Goal: Task Accomplishment & Management: Use online tool/utility

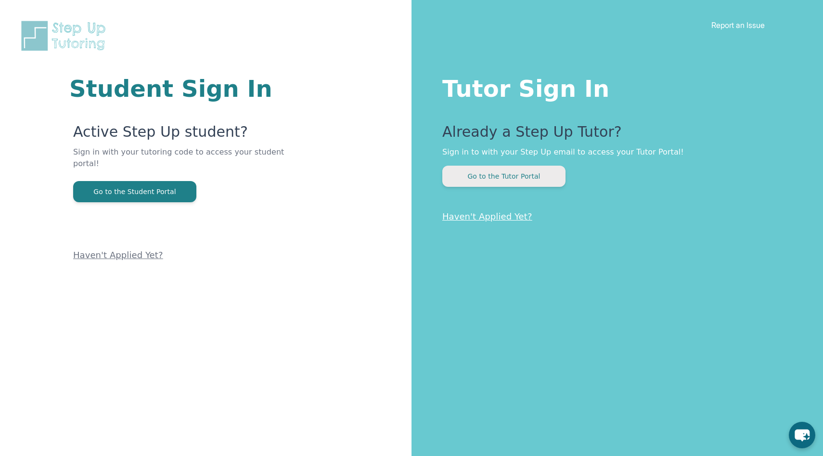
click at [492, 174] on button "Go to the Tutor Portal" at bounding box center [503, 176] width 123 height 21
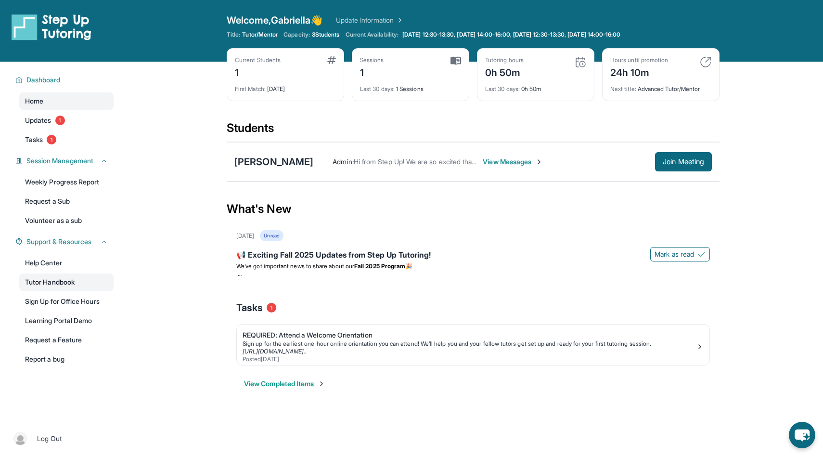
click at [67, 278] on link "Tutor Handbook" at bounding box center [66, 281] width 94 height 17
click at [92, 187] on link "Weekly Progress Report" at bounding box center [66, 181] width 94 height 17
click at [454, 60] on img at bounding box center [456, 60] width 11 height 9
click at [435, 85] on div "Last 30 days : 1 Sessions" at bounding box center [410, 85] width 101 height 13
click at [414, 87] on div "Last 30 days : 1 Sessions" at bounding box center [410, 85] width 101 height 13
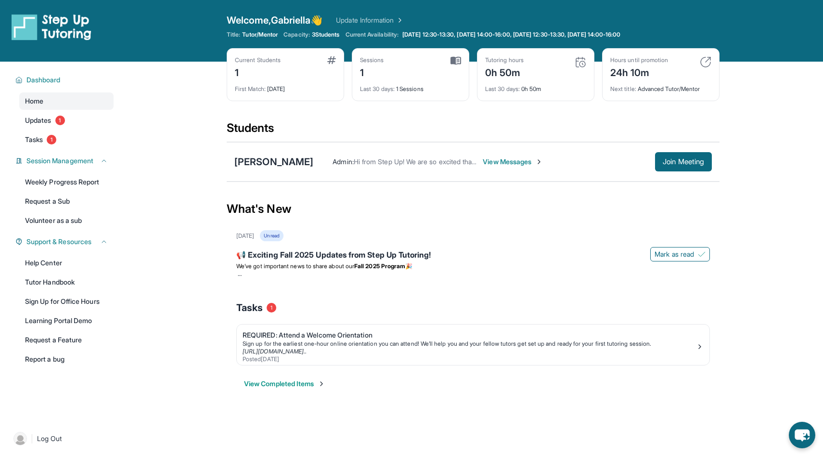
click at [413, 115] on div "Current Students 1 First Match : [DATE] Sessions 1 Last 30 days : 1 Sessions Tu…" at bounding box center [473, 84] width 493 height 72
click at [54, 76] on span "Dashboard" at bounding box center [43, 80] width 34 height 10
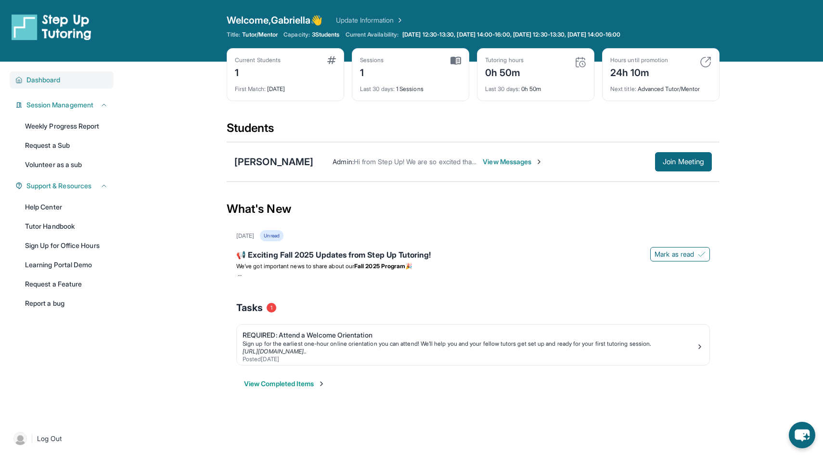
click at [54, 76] on span "Dashboard" at bounding box center [43, 80] width 34 height 10
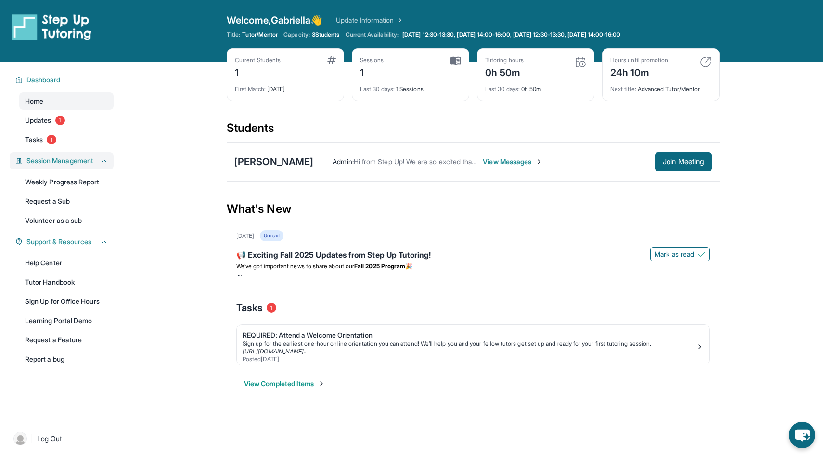
click at [93, 162] on span "Session Management" at bounding box center [59, 161] width 67 height 10
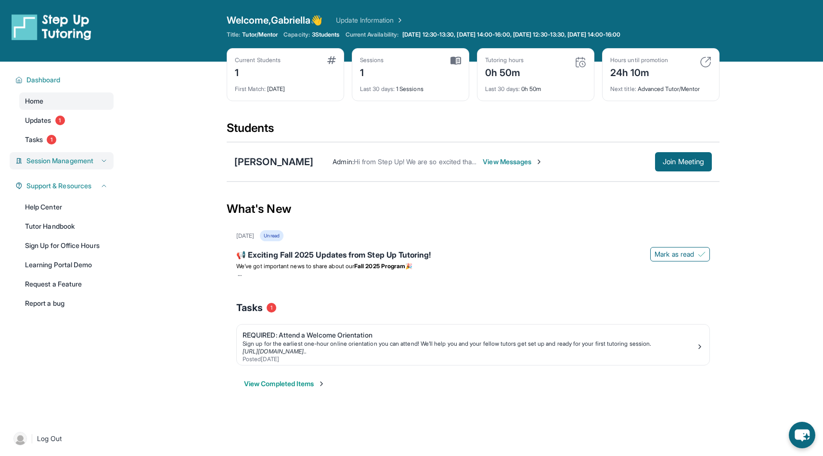
click at [93, 162] on span "Session Management" at bounding box center [59, 161] width 67 height 10
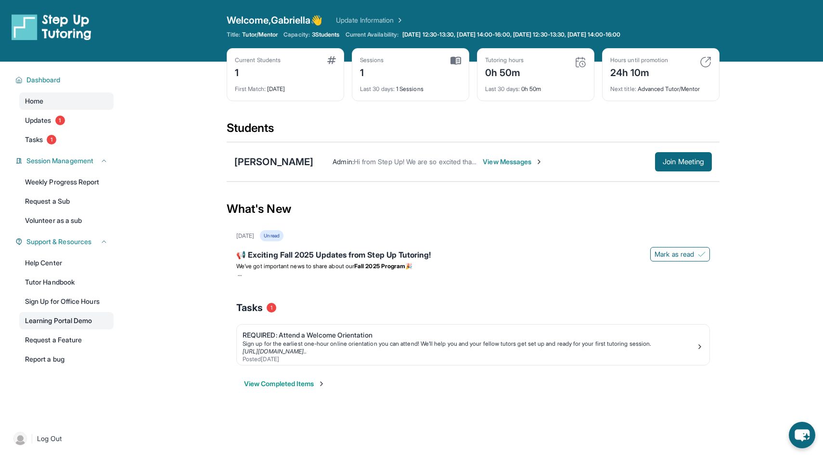
click at [77, 325] on link "Learning Portal Demo" at bounding box center [66, 320] width 94 height 17
click at [671, 161] on span "Join Meeting" at bounding box center [683, 162] width 41 height 6
